Goal: Task Accomplishment & Management: Manage account settings

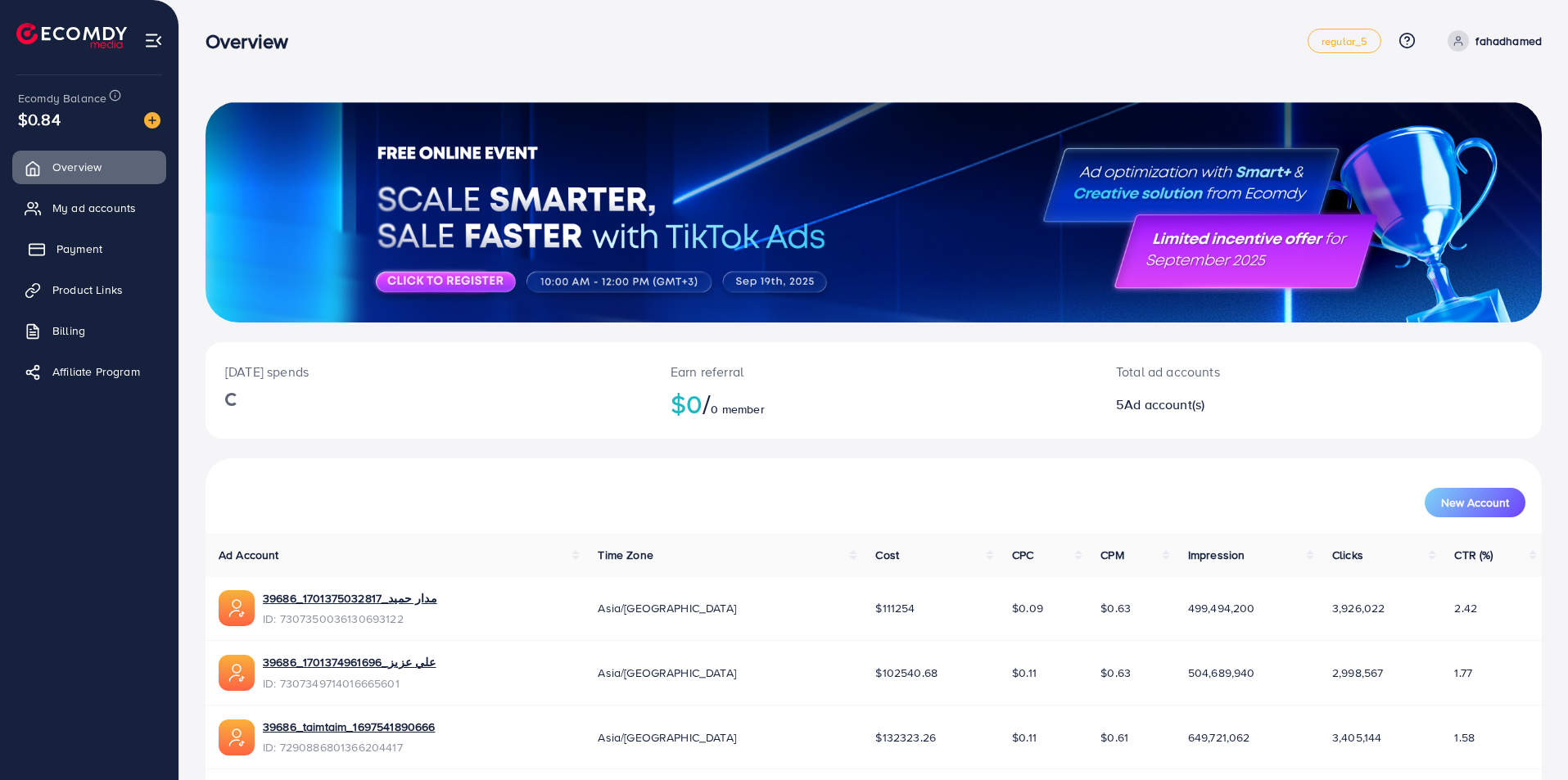
click at [57, 248] on span "Payment" at bounding box center [79, 249] width 46 height 17
click at [75, 252] on span "Payment" at bounding box center [79, 249] width 46 height 17
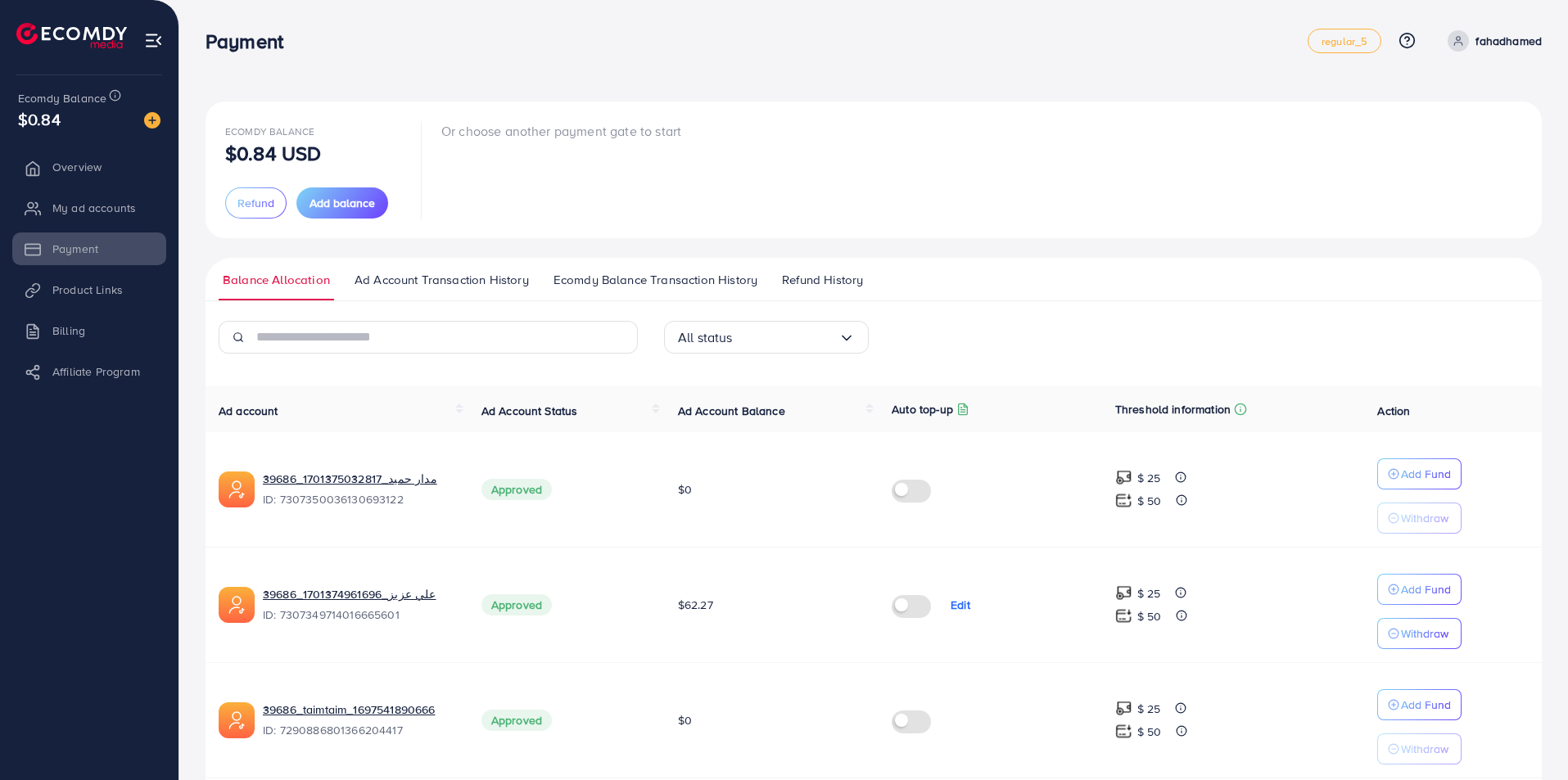
scroll to position [298, 0]
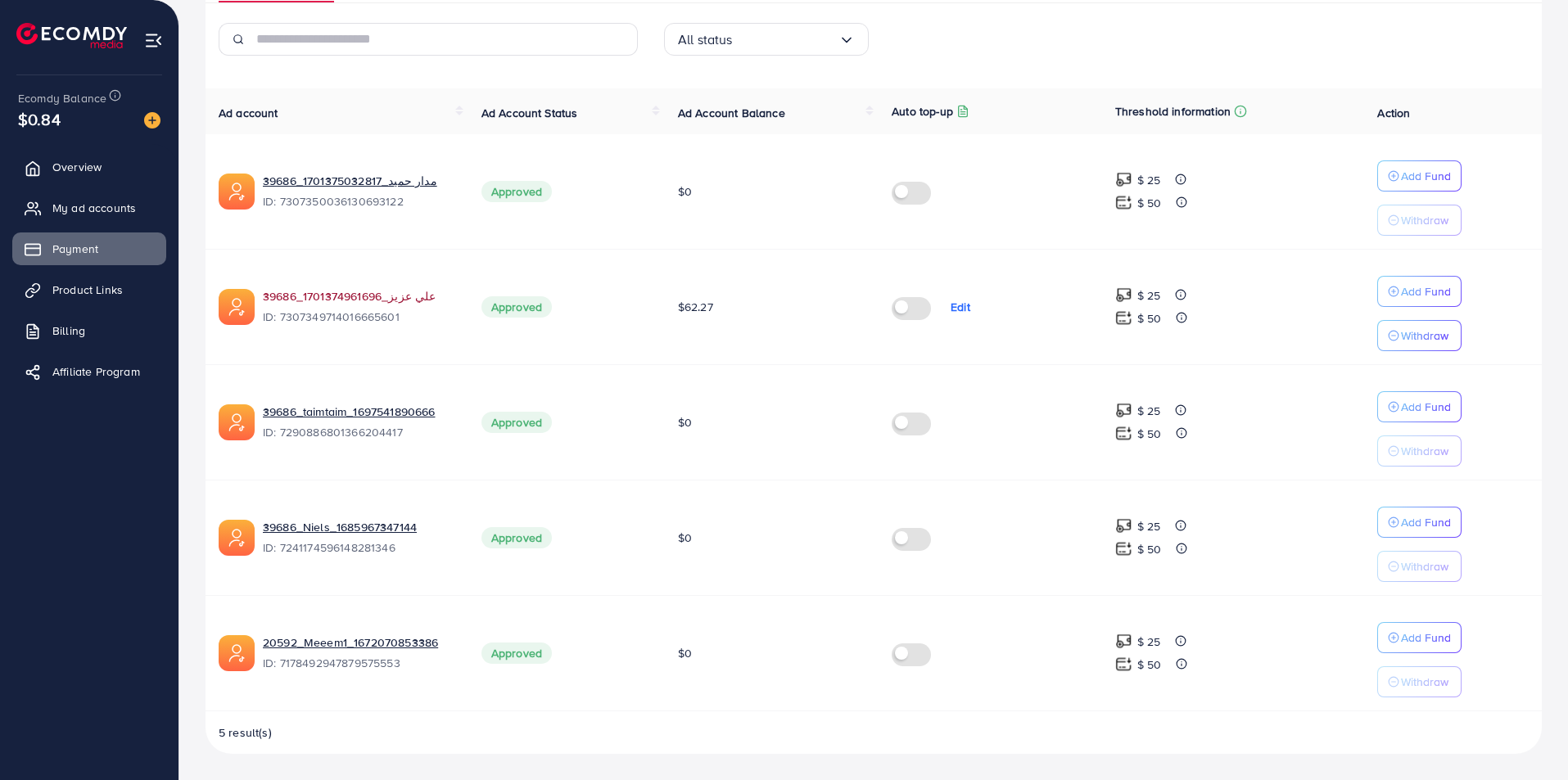
click at [370, 294] on link "39686_علي عزيز_1701374961696" at bounding box center [358, 297] width 193 height 17
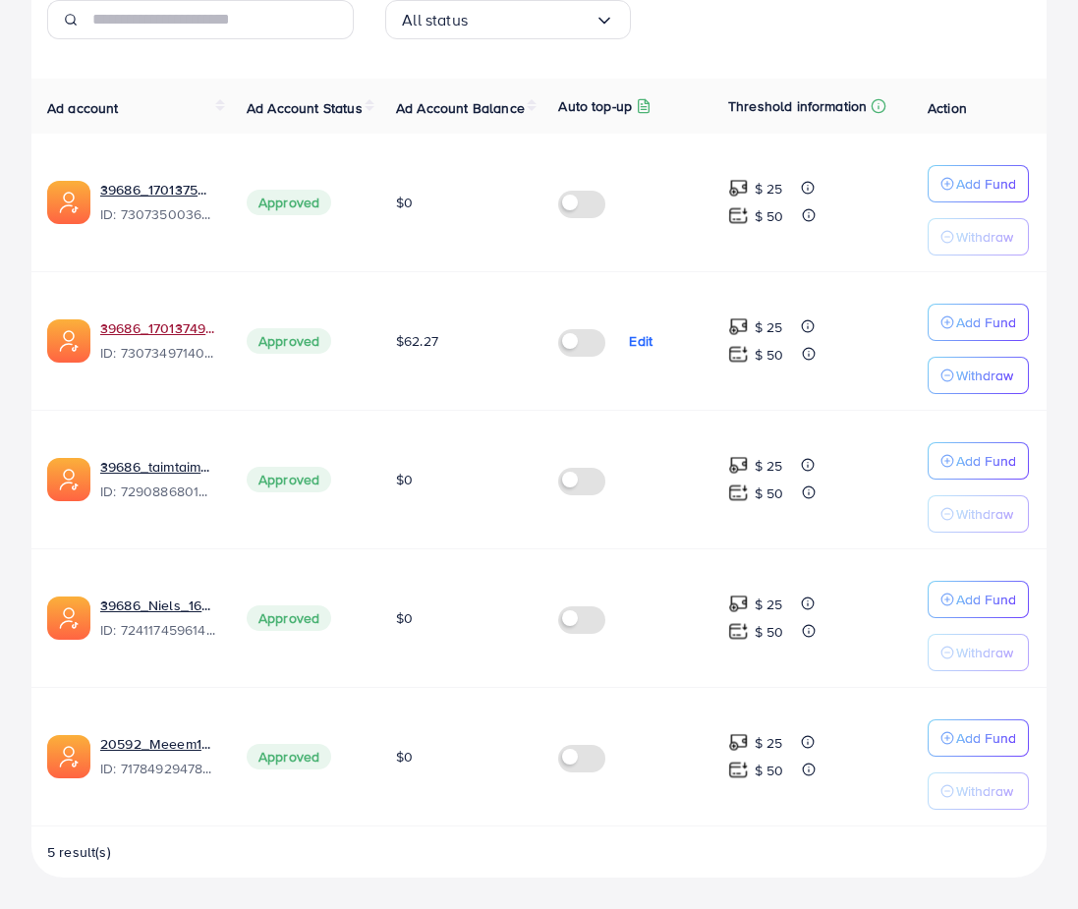
scroll to position [385, 0]
